Goal: Transaction & Acquisition: Obtain resource

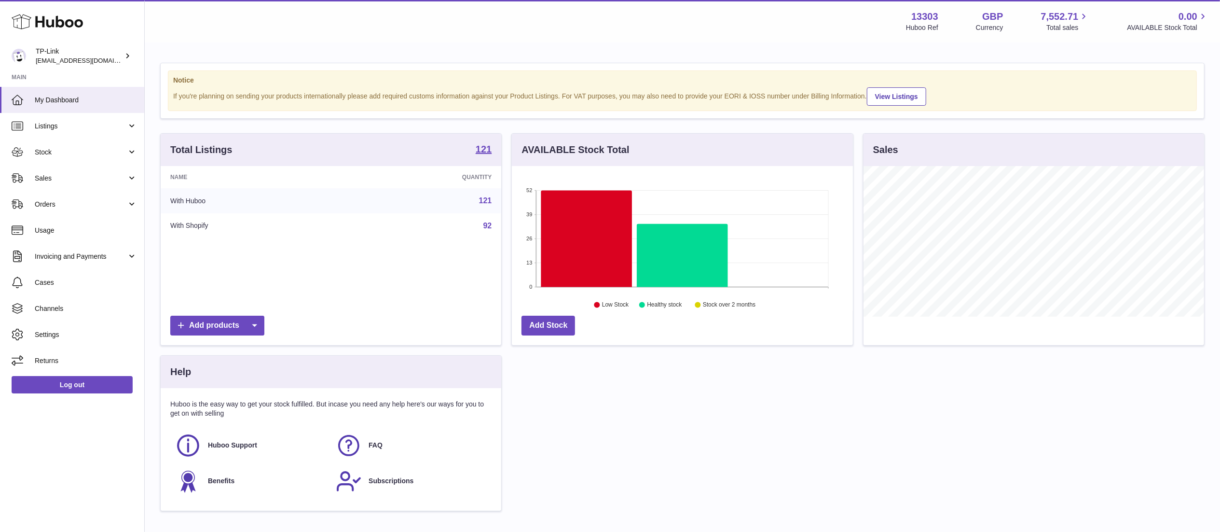
scroll to position [151, 341]
click at [100, 253] on span "Invoicing and Payments" at bounding box center [81, 256] width 92 height 9
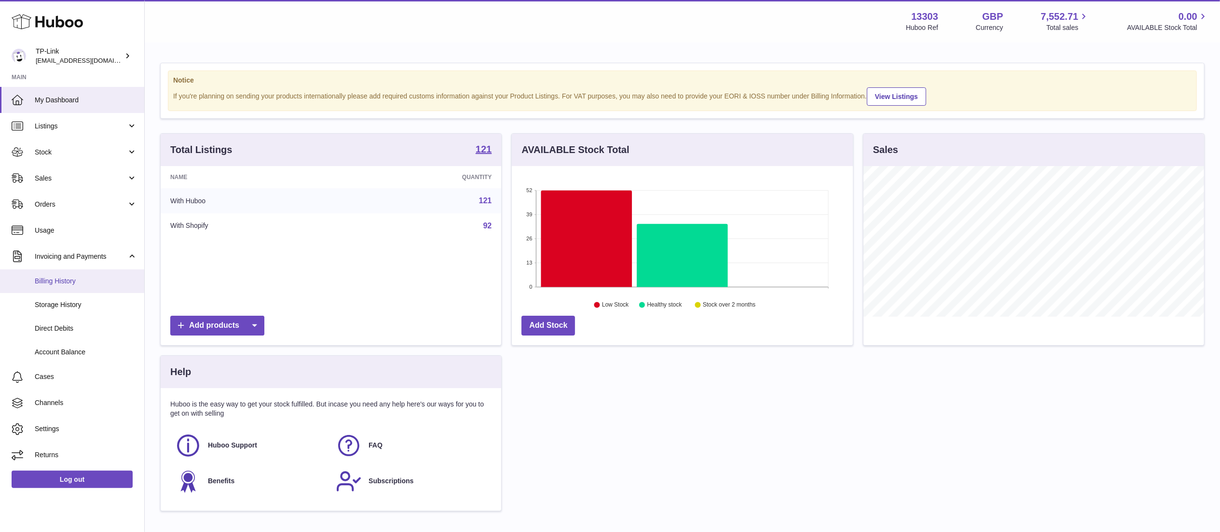
click at [91, 281] on span "Billing History" at bounding box center [86, 280] width 102 height 9
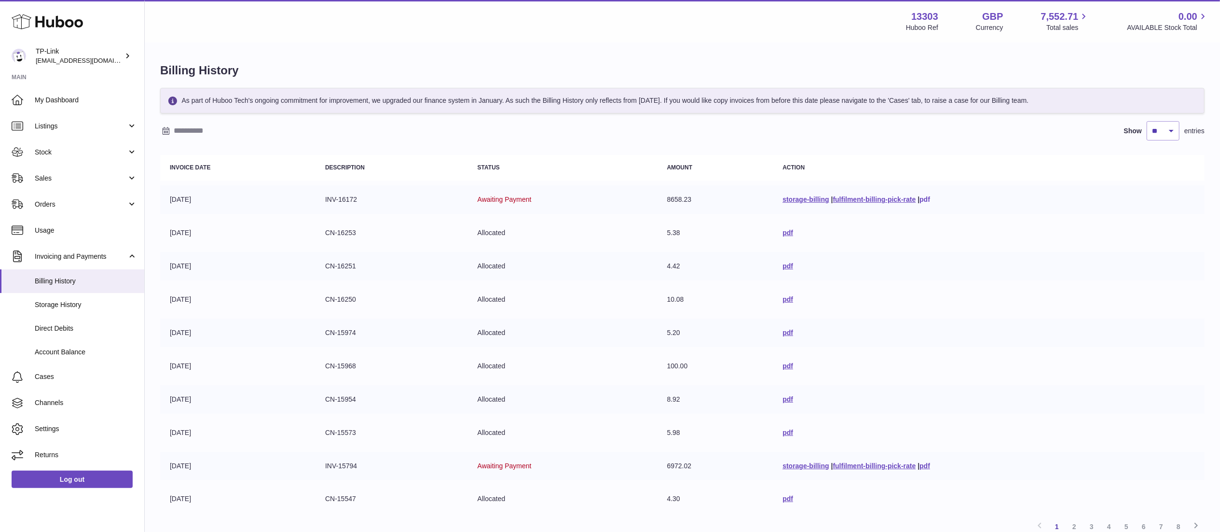
click at [926, 200] on link "pdf" at bounding box center [925, 199] width 11 height 8
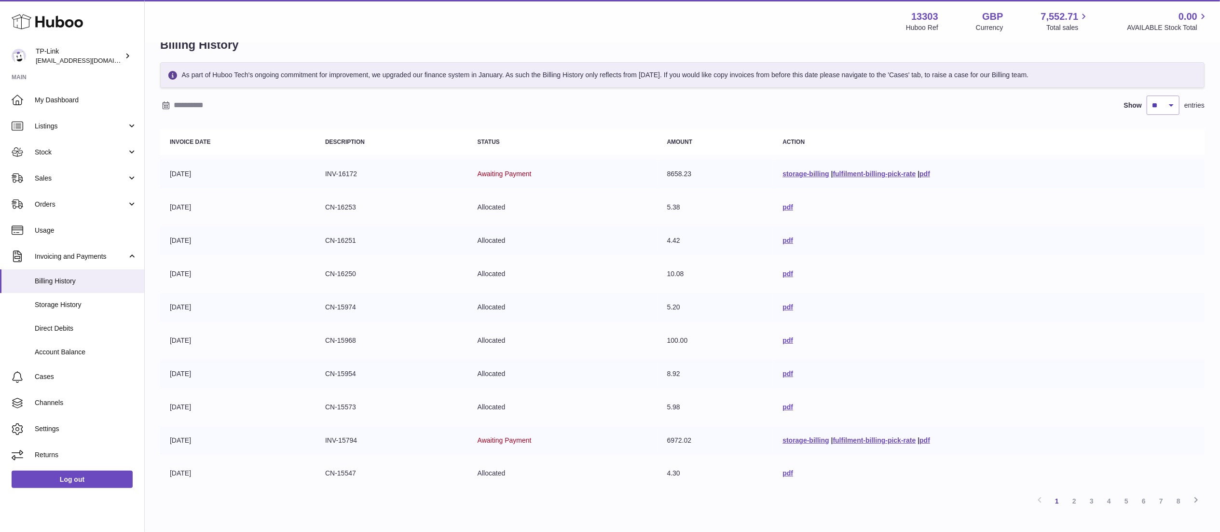
scroll to position [83, 0]
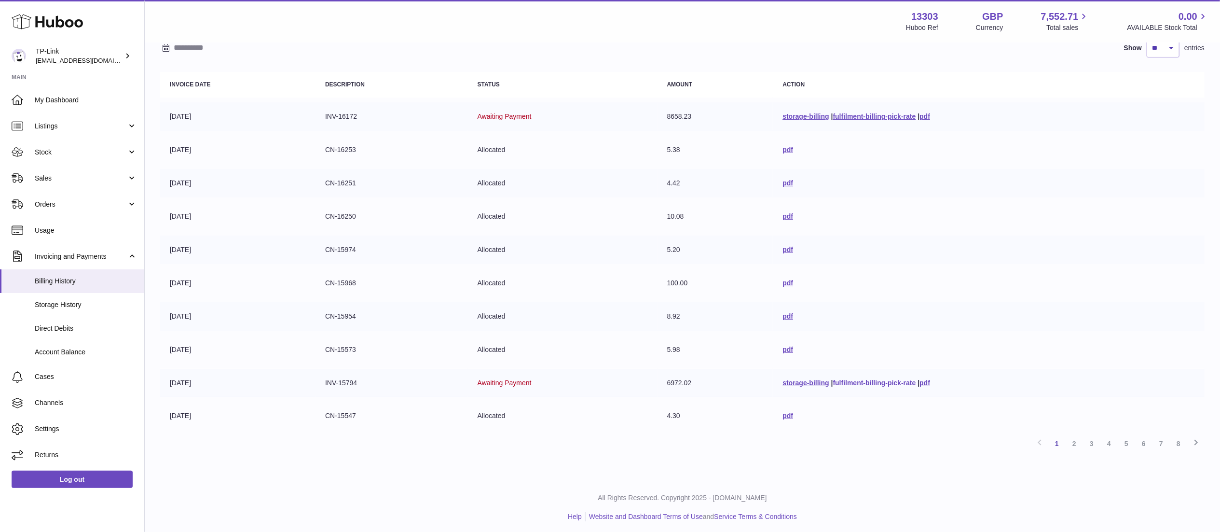
click at [898, 379] on link "fulfilment-billing-pick-rate" at bounding box center [874, 383] width 83 height 8
drag, startPoint x: 1178, startPoint y: 268, endPoint x: 1168, endPoint y: 268, distance: 9.2
click at [1178, 269] on td "pdf" at bounding box center [989, 283] width 432 height 28
click at [920, 380] on link "pdf" at bounding box center [925, 383] width 11 height 8
click at [1082, 444] on link "2" at bounding box center [1074, 443] width 17 height 17
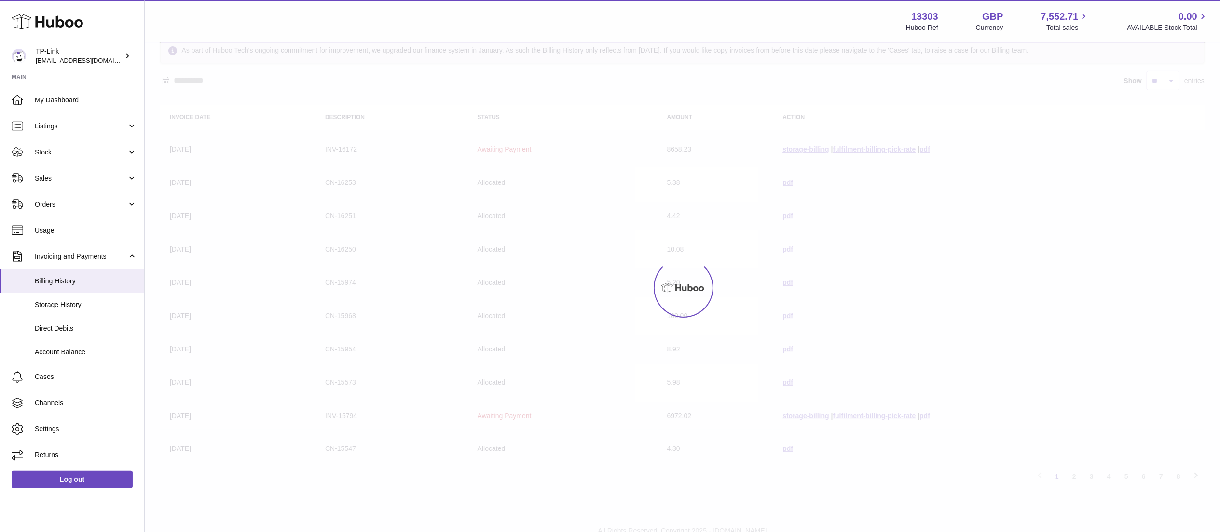
scroll to position [43, 0]
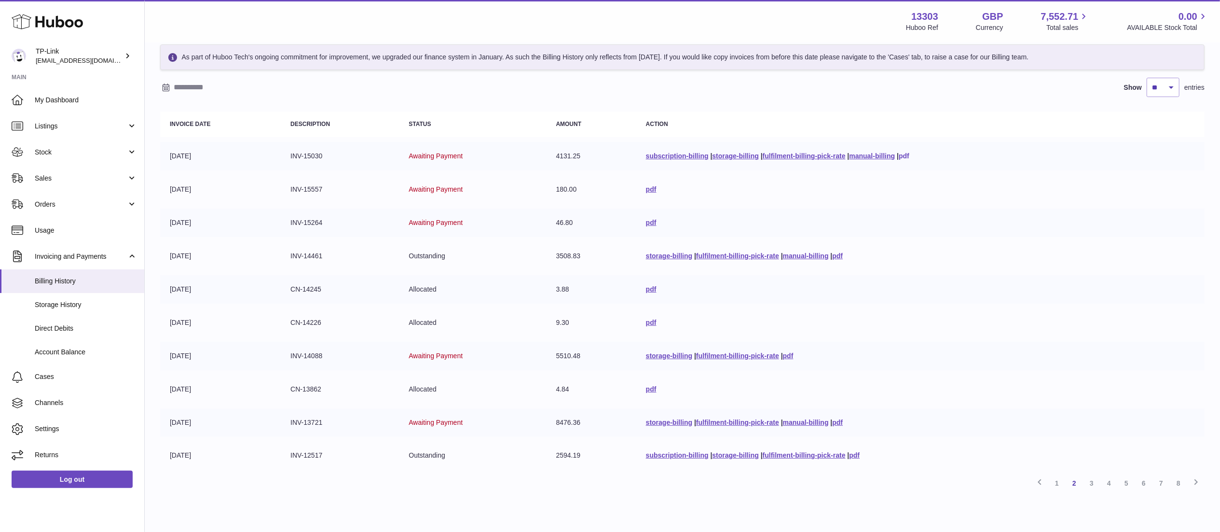
click at [909, 157] on link "pdf" at bounding box center [904, 156] width 11 height 8
click at [646, 189] on link "pdf" at bounding box center [651, 189] width 11 height 8
click at [86, 226] on span "Usage" at bounding box center [86, 230] width 102 height 9
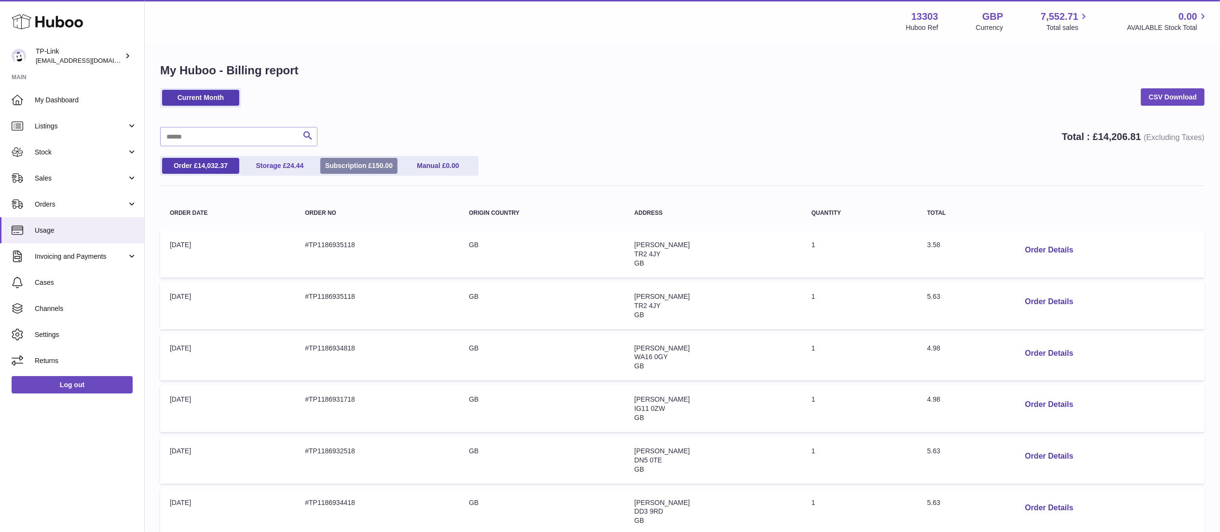
click at [383, 167] on span "150.00" at bounding box center [382, 166] width 21 height 8
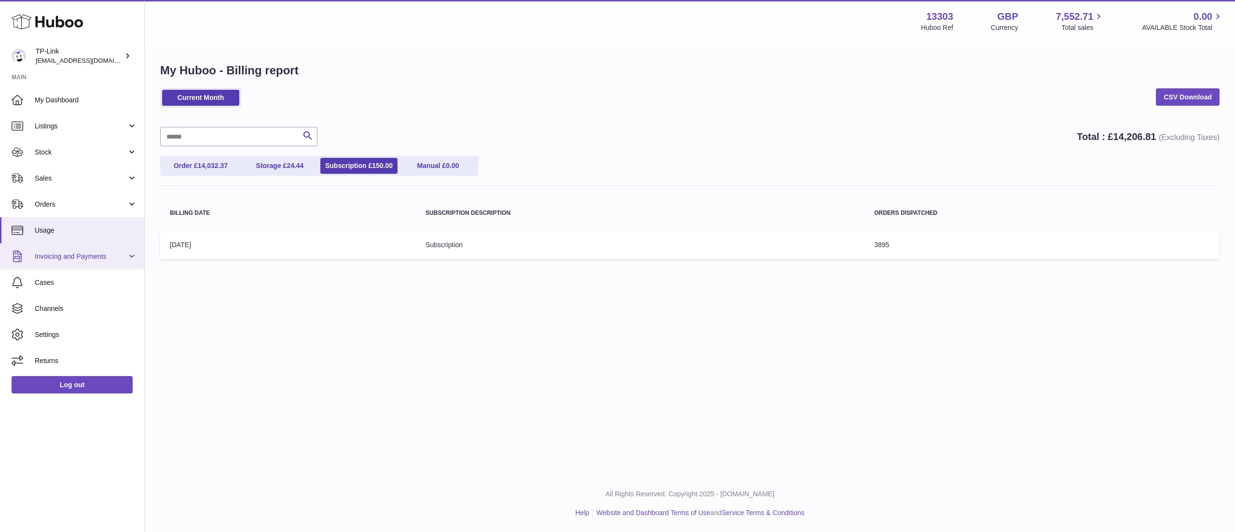
click at [124, 250] on link "Invoicing and Payments" at bounding box center [72, 256] width 144 height 26
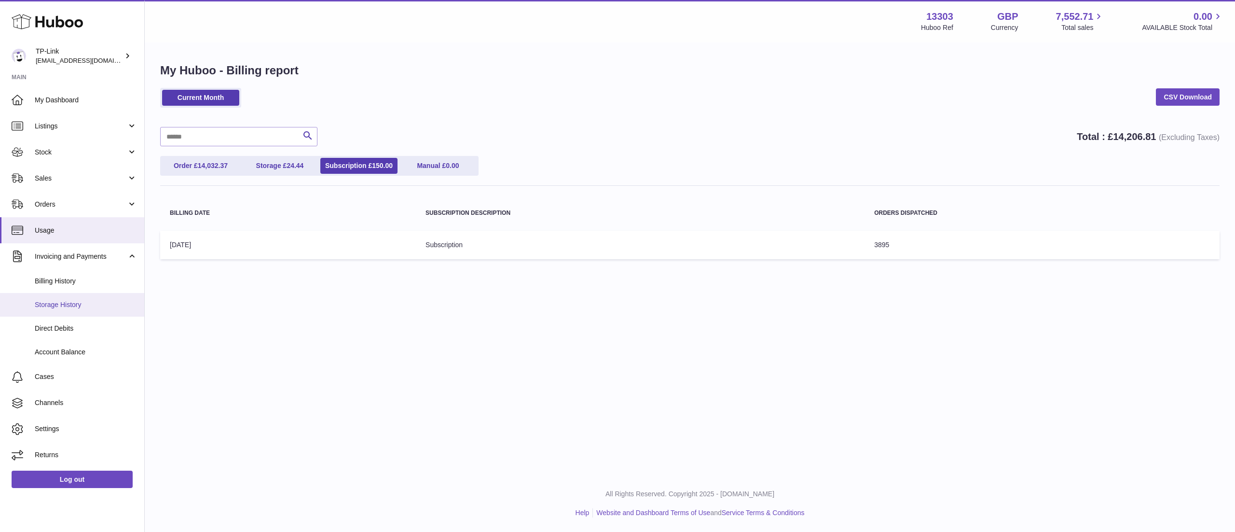
click at [96, 307] on span "Storage History" at bounding box center [86, 304] width 102 height 9
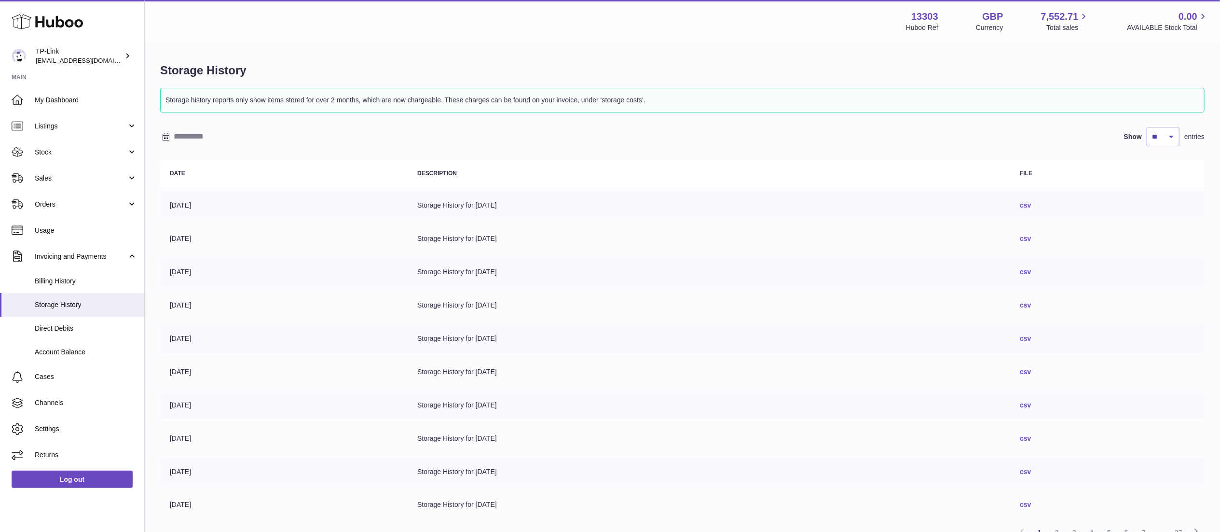
click at [1031, 205] on link "csv" at bounding box center [1025, 205] width 11 height 8
click at [1031, 239] on link "csv" at bounding box center [1025, 238] width 11 height 8
click at [63, 100] on span "My Dashboard" at bounding box center [86, 100] width 102 height 9
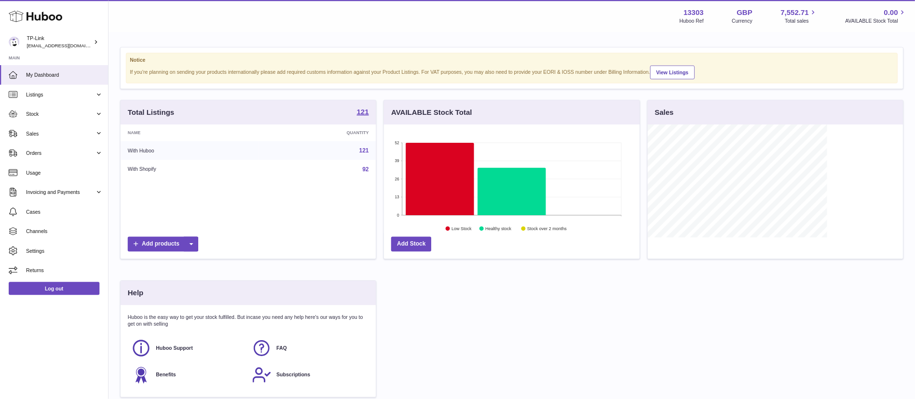
scroll to position [151, 239]
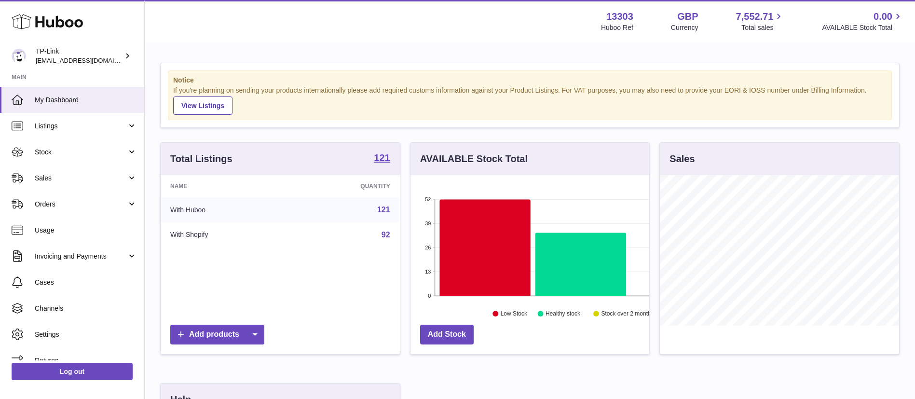
drag, startPoint x: 0, startPoint y: 0, endPoint x: 579, endPoint y: 90, distance: 586.3
click at [579, 90] on div "If you're planning on sending your products internationally please add required…" at bounding box center [530, 100] width 714 height 29
